Goal: Use online tool/utility: Utilize a website feature to perform a specific function

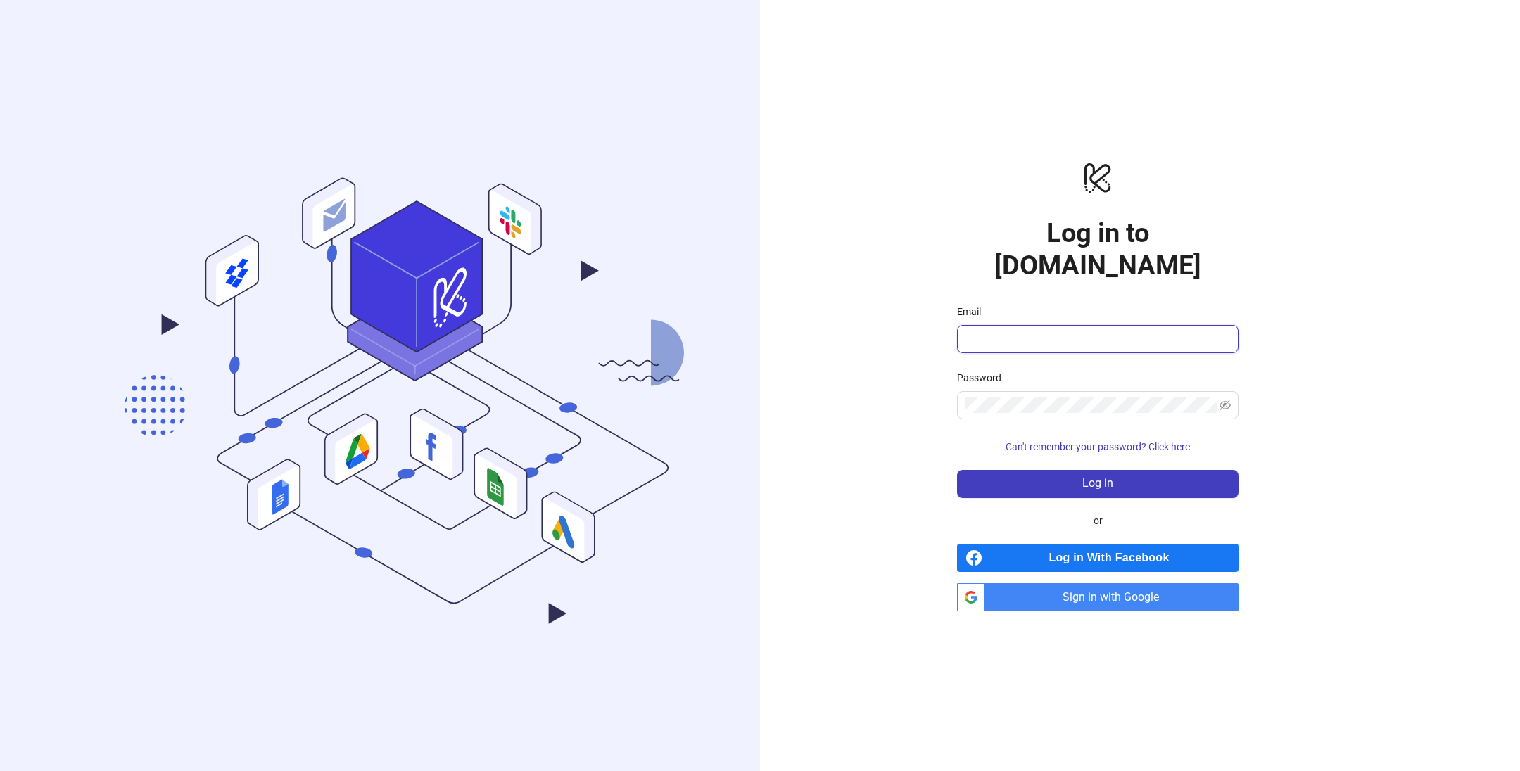
click at [1020, 331] on input "Email" at bounding box center [1097, 339] width 262 height 17
click at [1018, 583] on span "Sign in with Google" at bounding box center [1115, 597] width 248 height 28
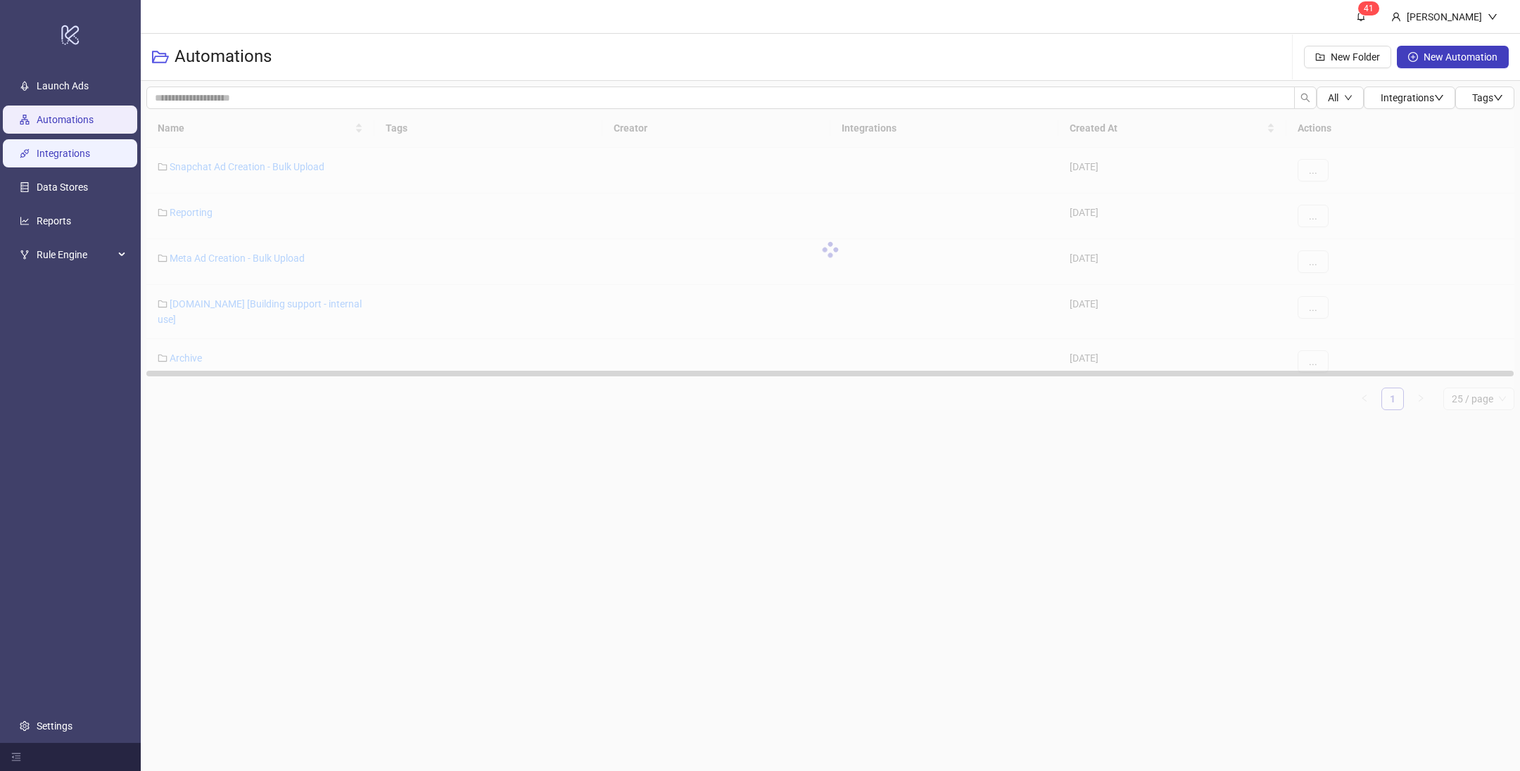
click at [90, 152] on link "Integrations" at bounding box center [63, 153] width 53 height 11
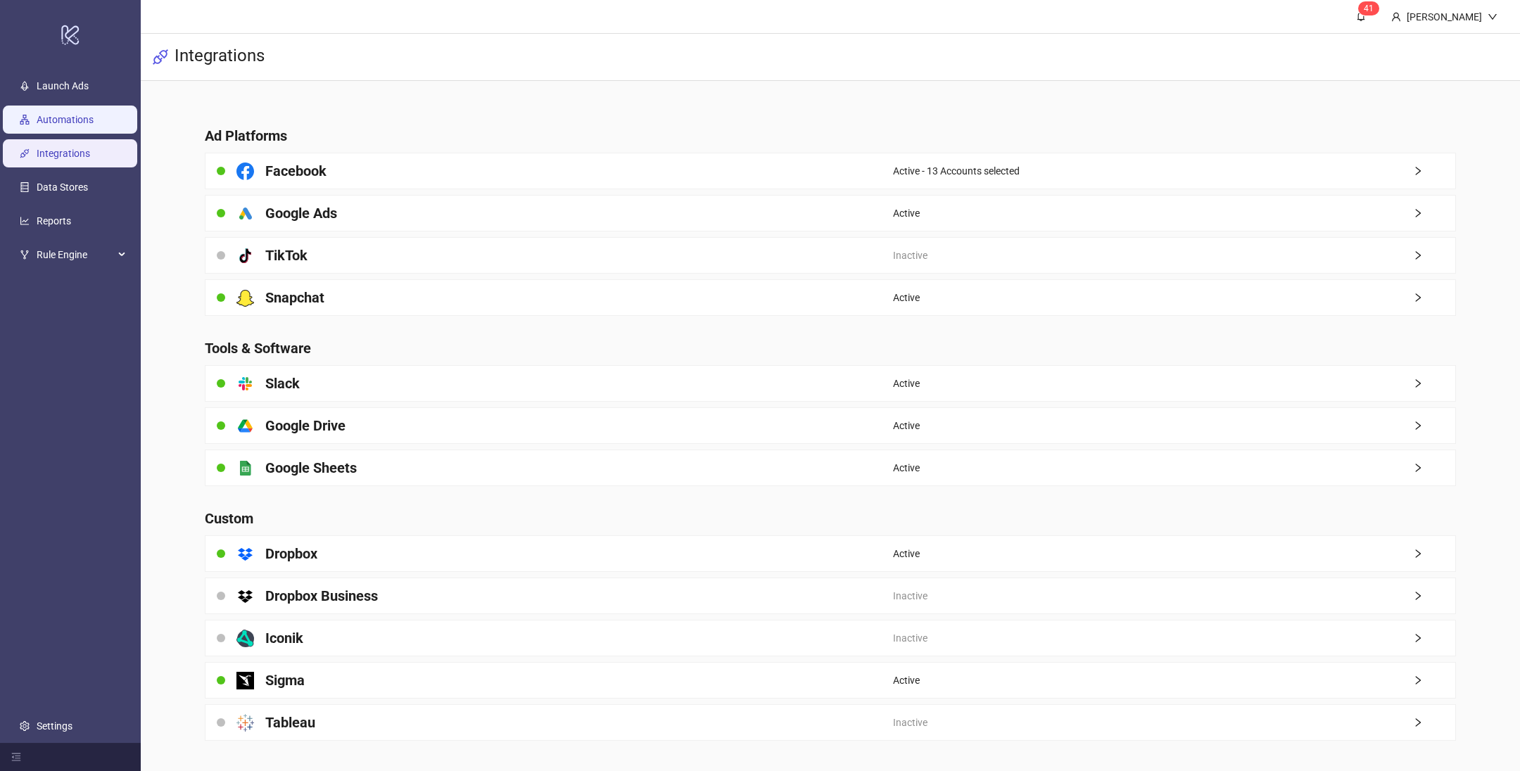
click at [94, 120] on link "Automations" at bounding box center [65, 119] width 57 height 11
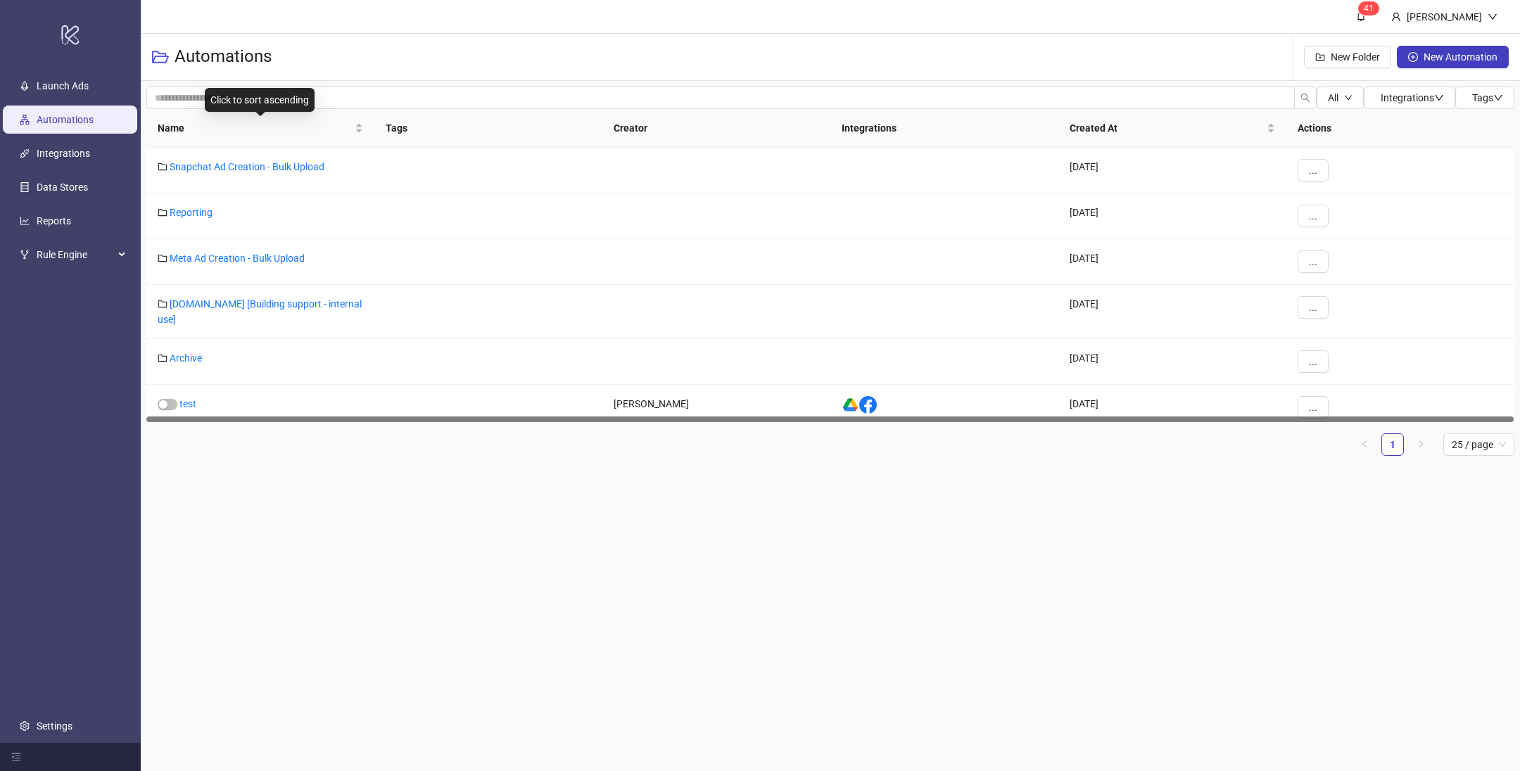
click at [308, 109] on div "Click to sort ascending" at bounding box center [260, 100] width 110 height 24
click at [310, 99] on div "Click to sort descending" at bounding box center [259, 100] width 115 height 24
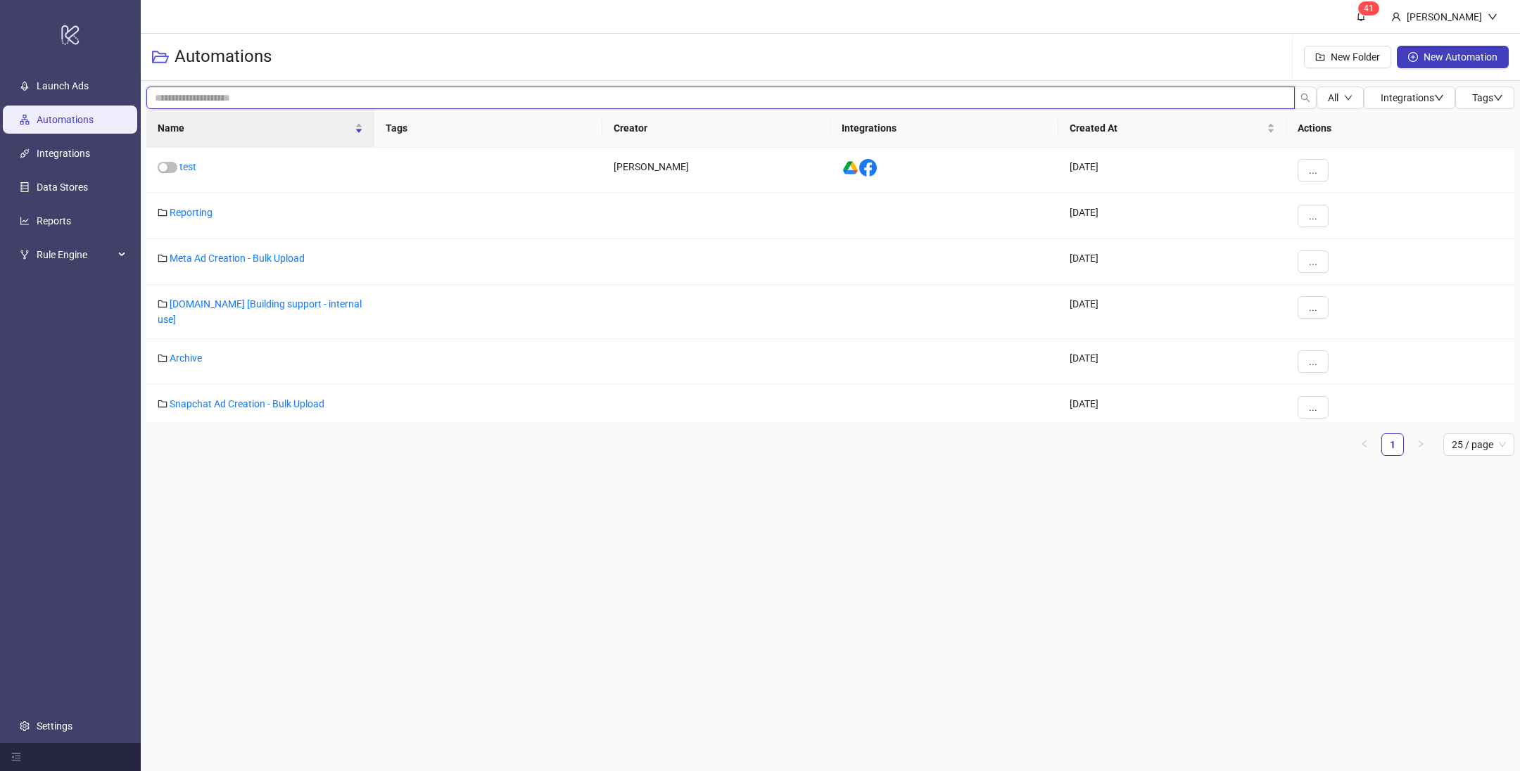
click at [365, 96] on input "search" at bounding box center [720, 98] width 1149 height 23
type input "**"
click at [201, 261] on link "Meta Ad Creation - Bulk Upload" at bounding box center [237, 258] width 135 height 11
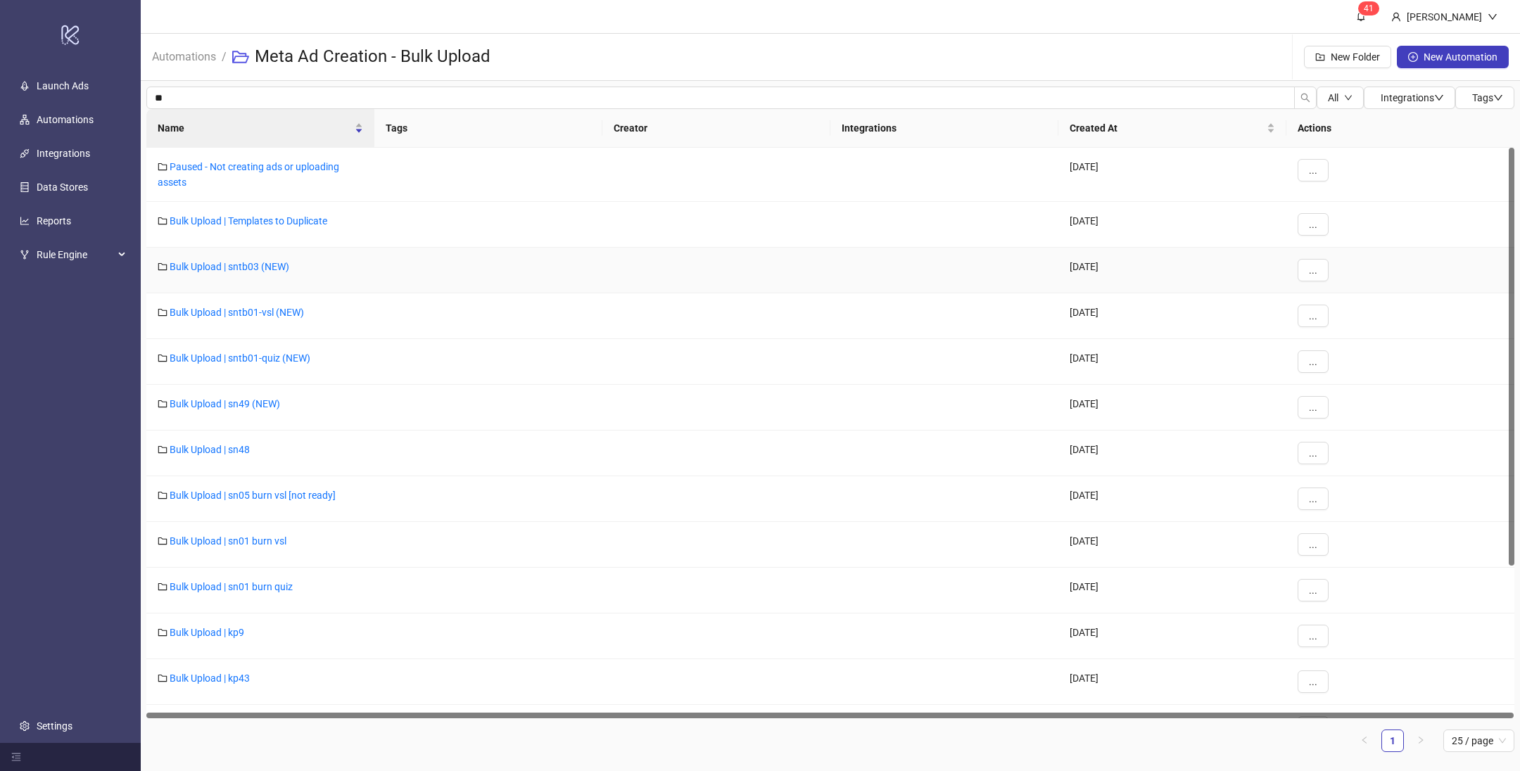
scroll to position [215, 0]
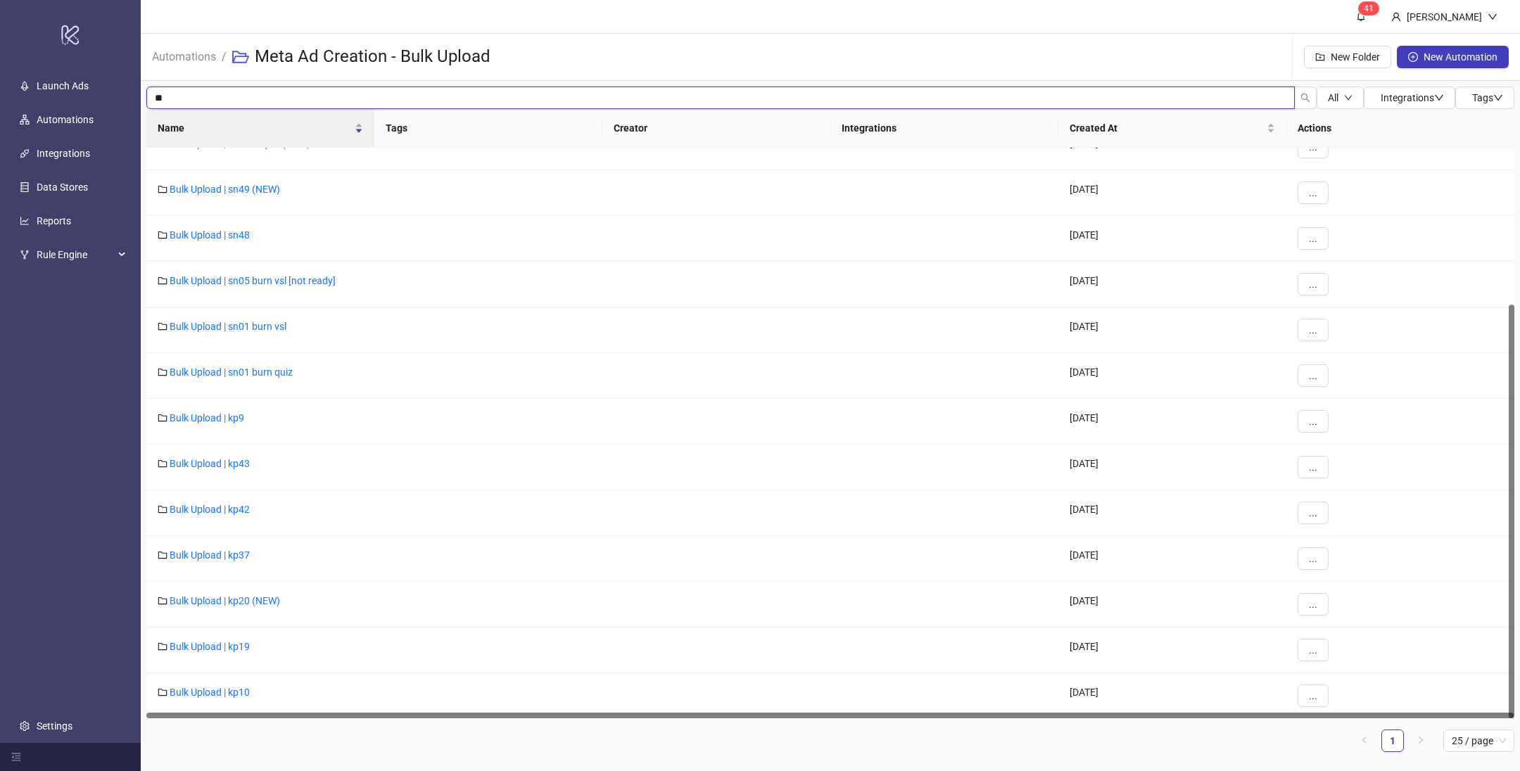
click at [312, 94] on input "**" at bounding box center [720, 98] width 1149 height 23
click at [27, 628] on ul "Launch Ads Automations Integrations Data Stores Reports Rule Engine Settings" at bounding box center [70, 406] width 141 height 674
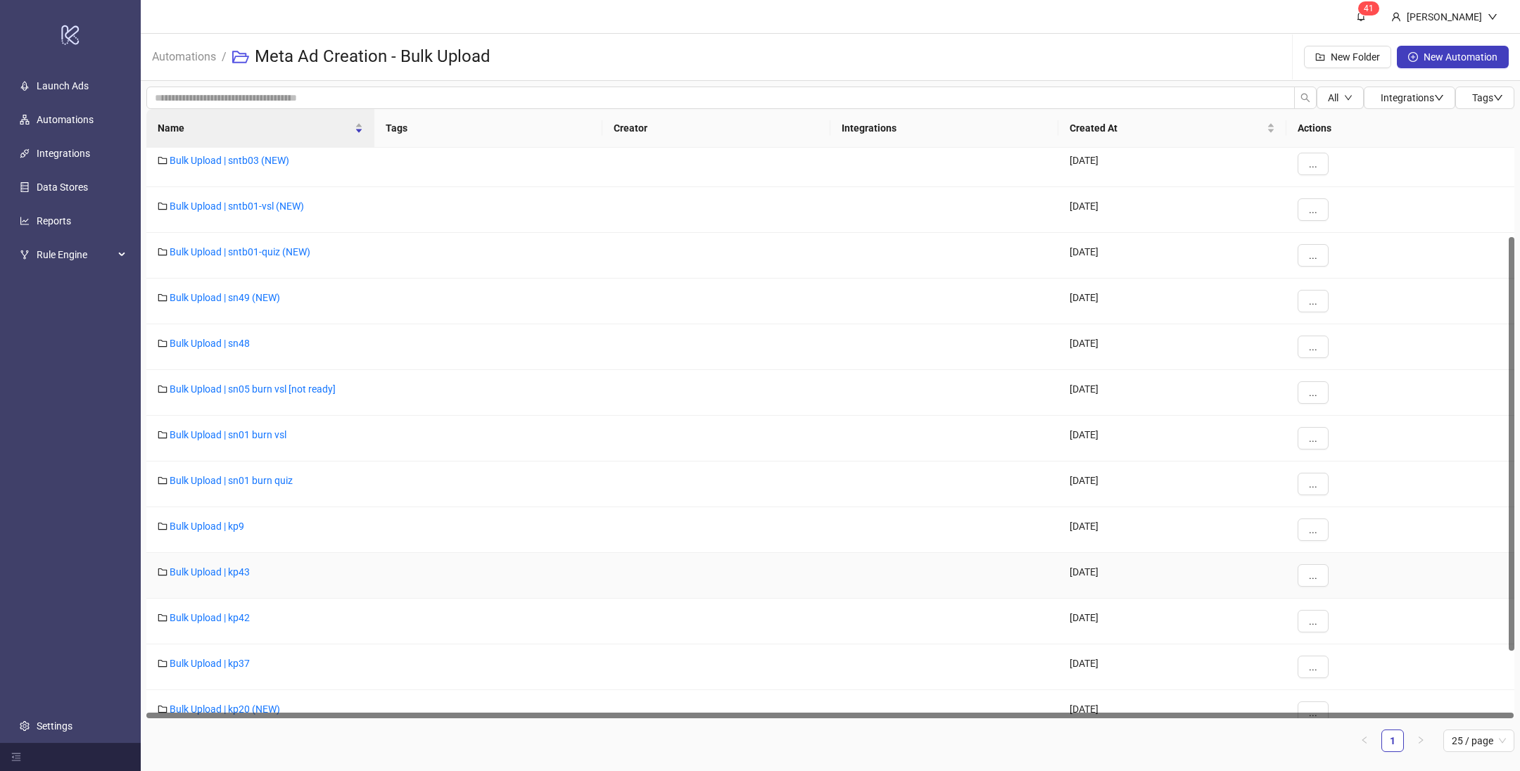
scroll to position [102, 0]
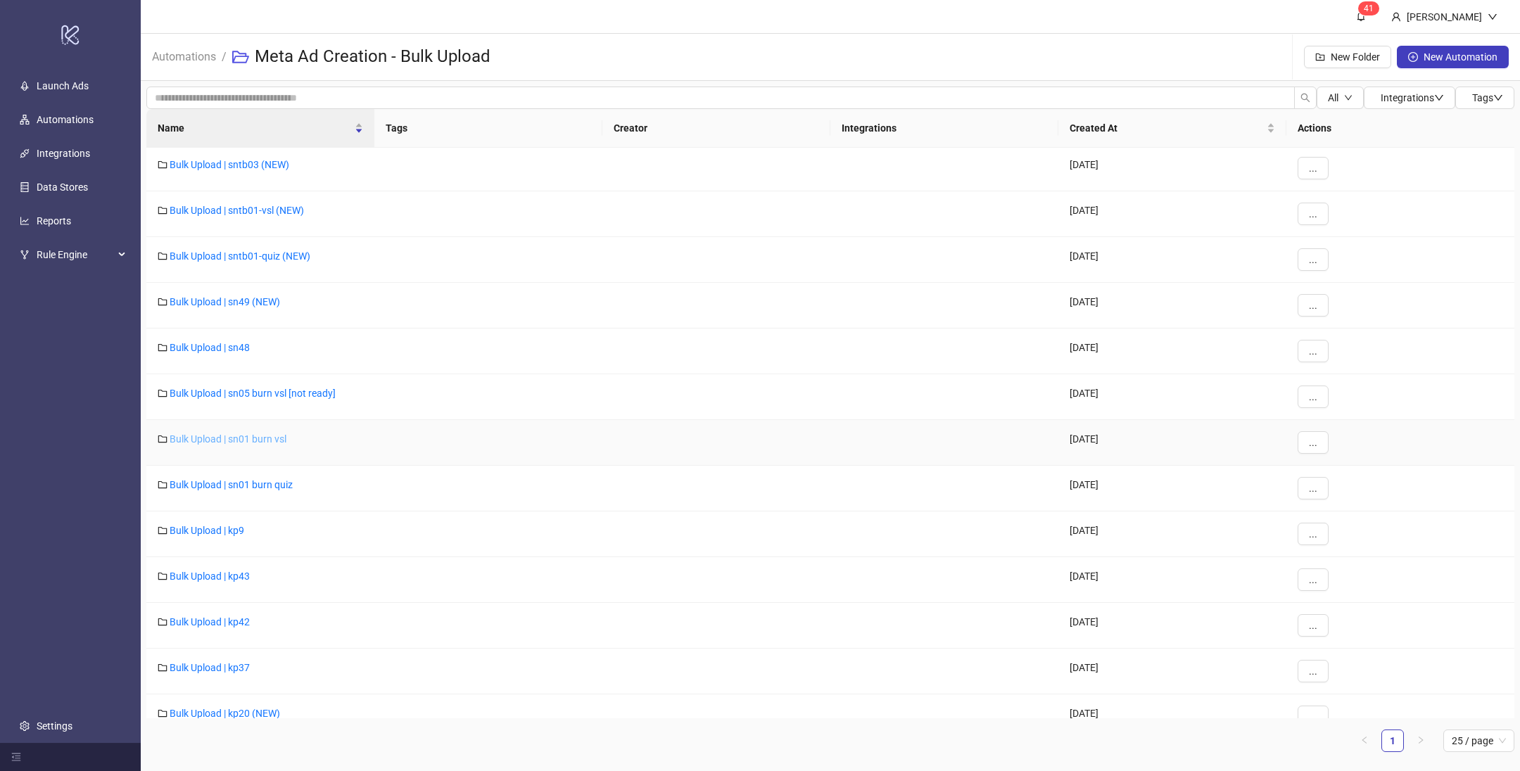
click at [269, 438] on link "Bulk Upload | sn01 burn vsl" at bounding box center [228, 439] width 117 height 11
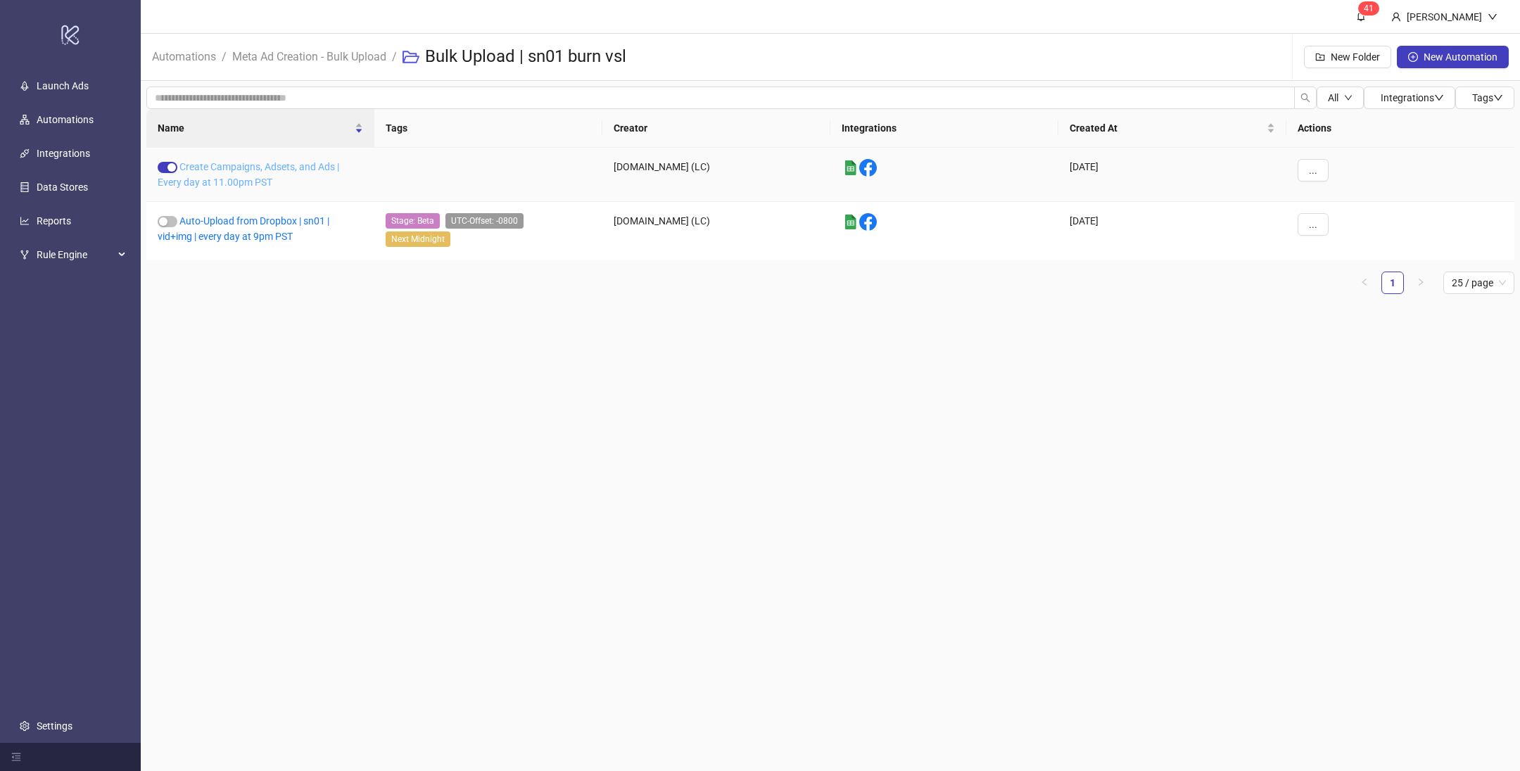
click at [236, 169] on link "Create Campaigns, Adsets, and Ads | Every day at 11.00pm PST" at bounding box center [249, 174] width 182 height 27
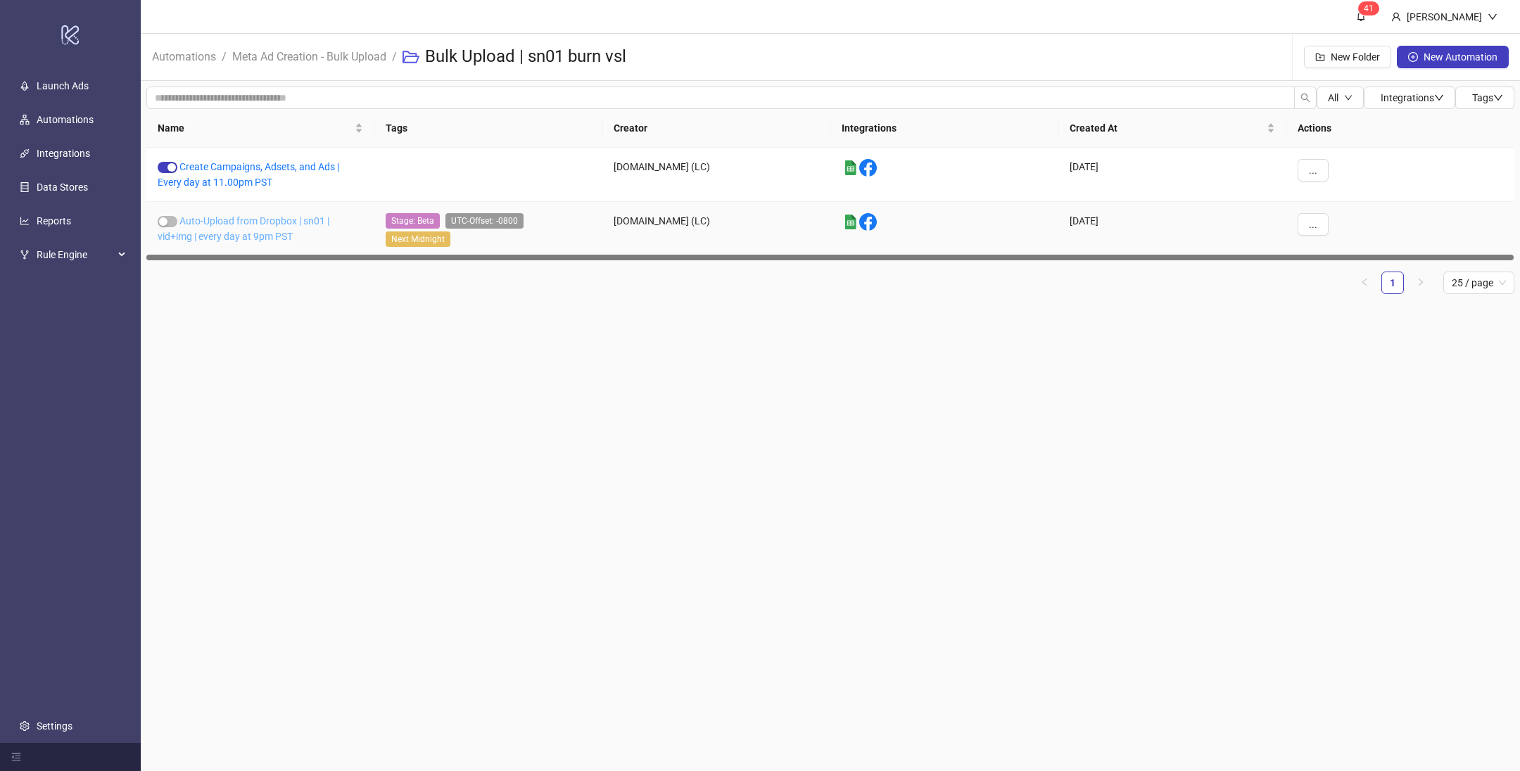
click at [259, 225] on link "Auto-Upload from Dropbox | sn01 | vid+img | every day at 9pm PST" at bounding box center [244, 228] width 172 height 27
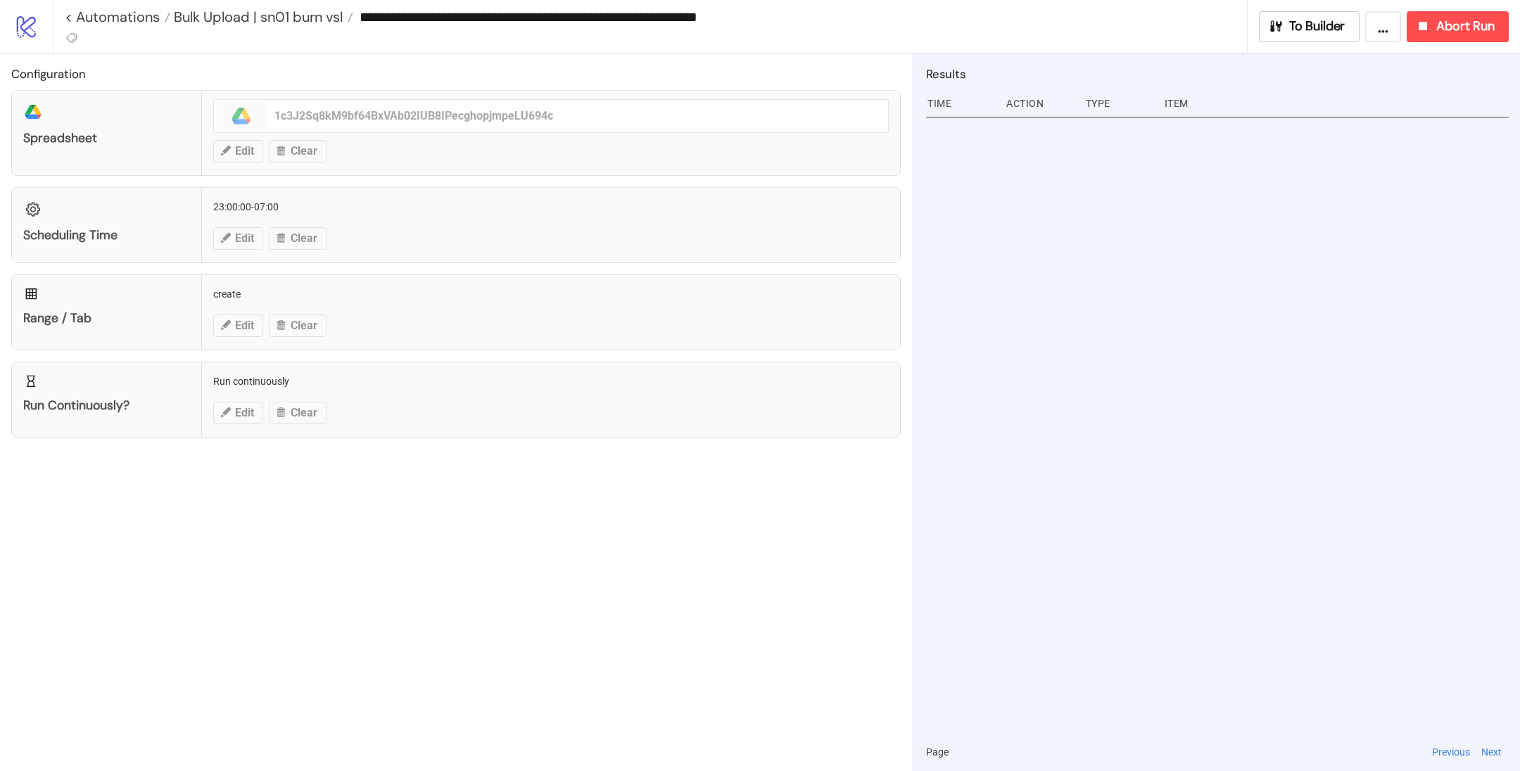
type input "**********"
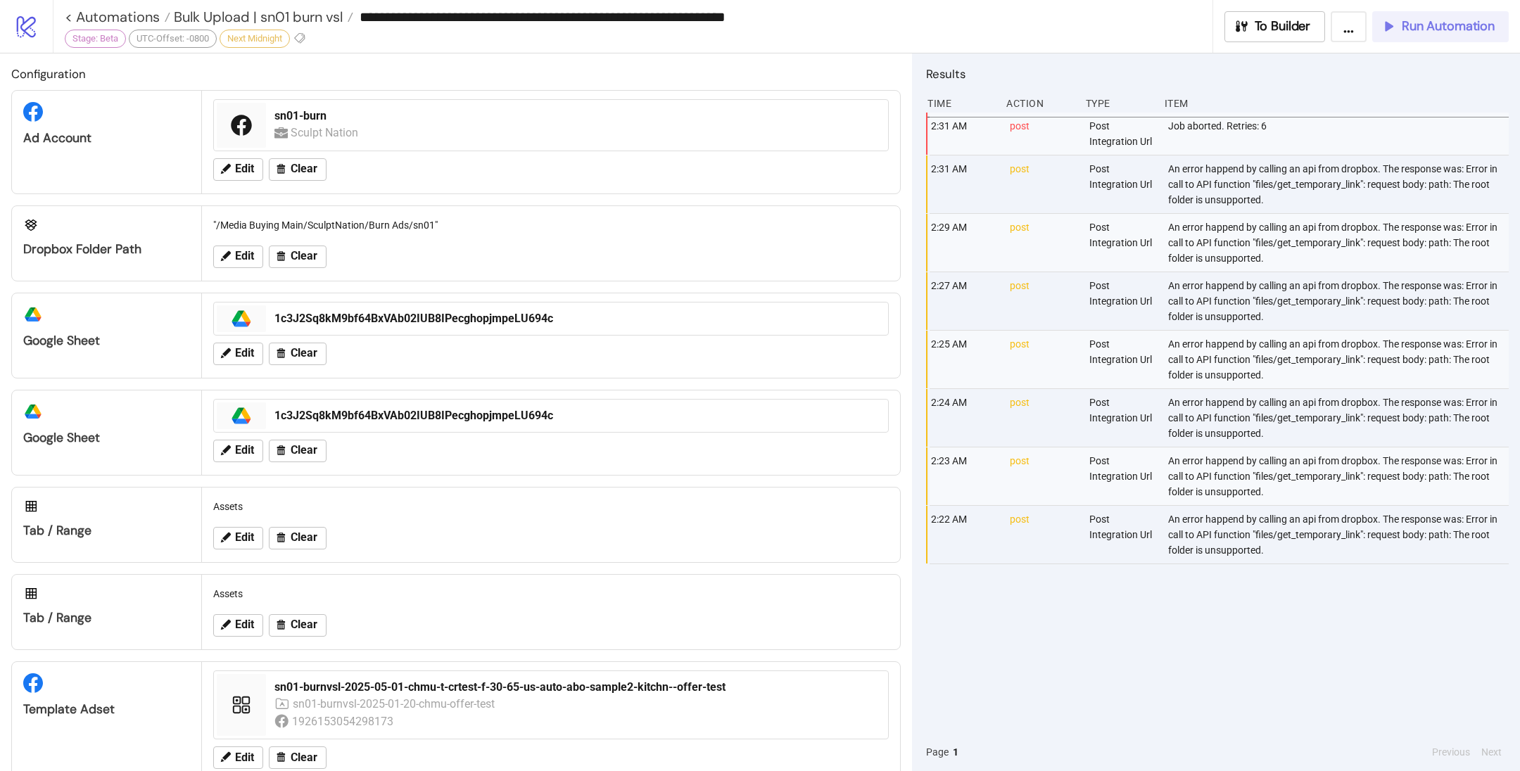
click at [1488, 32] on span "Run Automation" at bounding box center [1448, 26] width 93 height 16
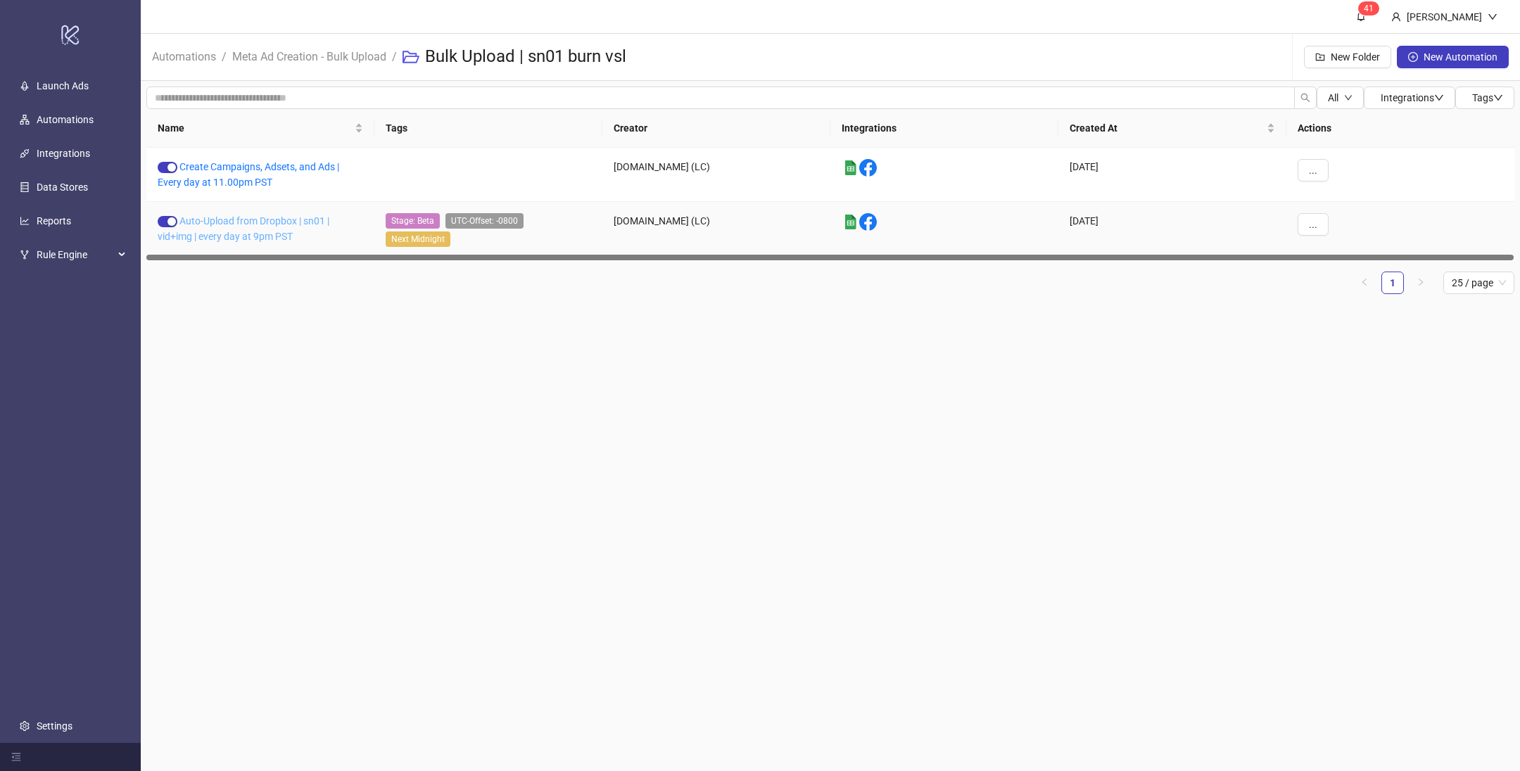
click at [256, 222] on link "Auto-Upload from Dropbox | sn01 | vid+img | every day at 9pm PST" at bounding box center [244, 228] width 172 height 27
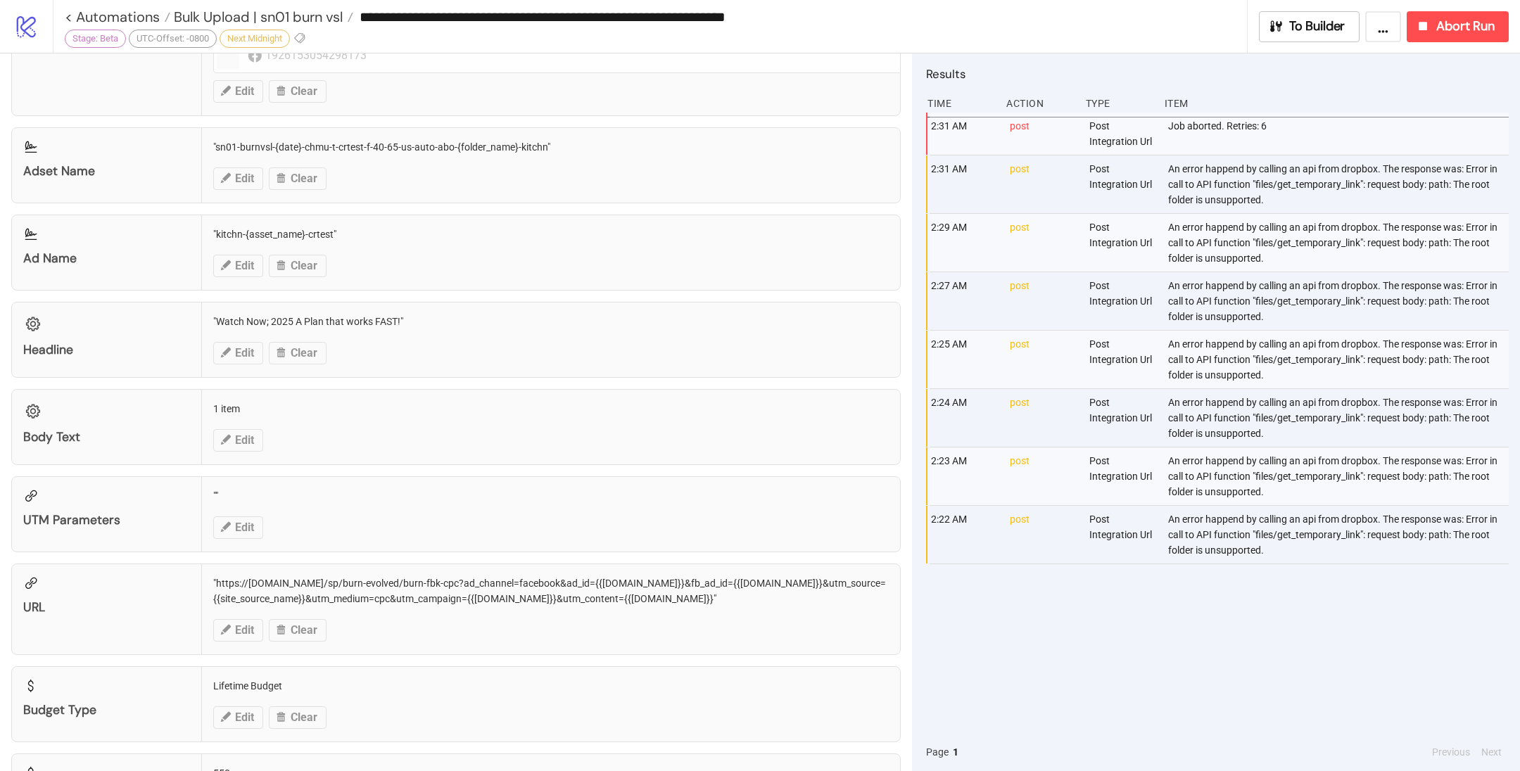
scroll to position [888, 0]
